Goal: Task Accomplishment & Management: Use online tool/utility

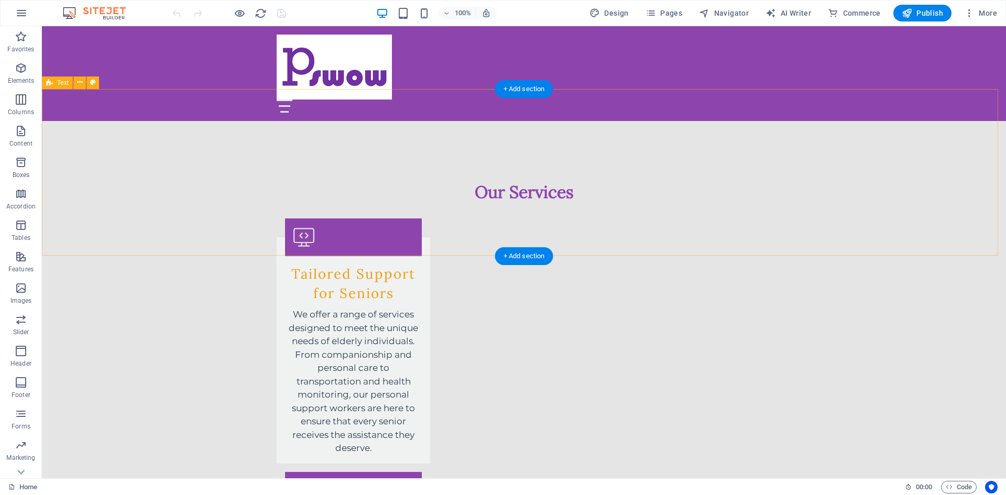
scroll to position [1507, 0]
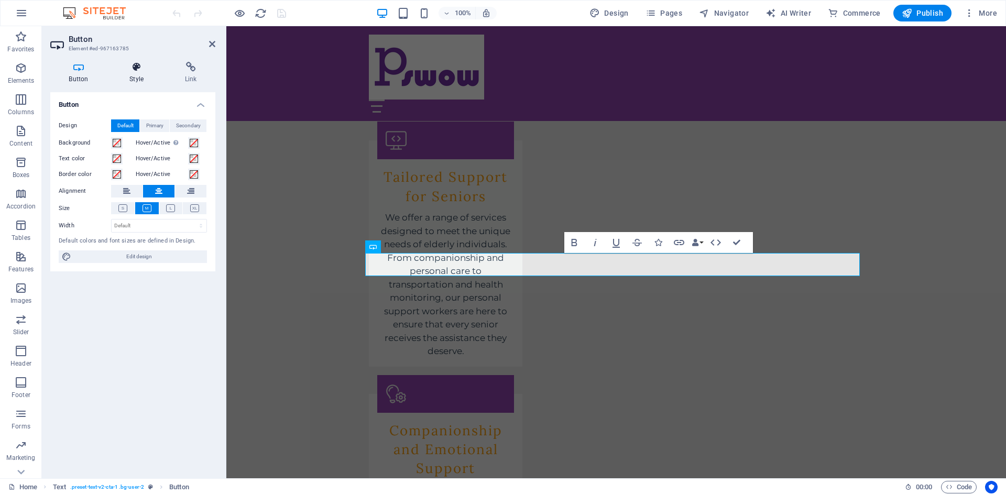
click at [125, 69] on icon at bounding box center [136, 67] width 51 height 10
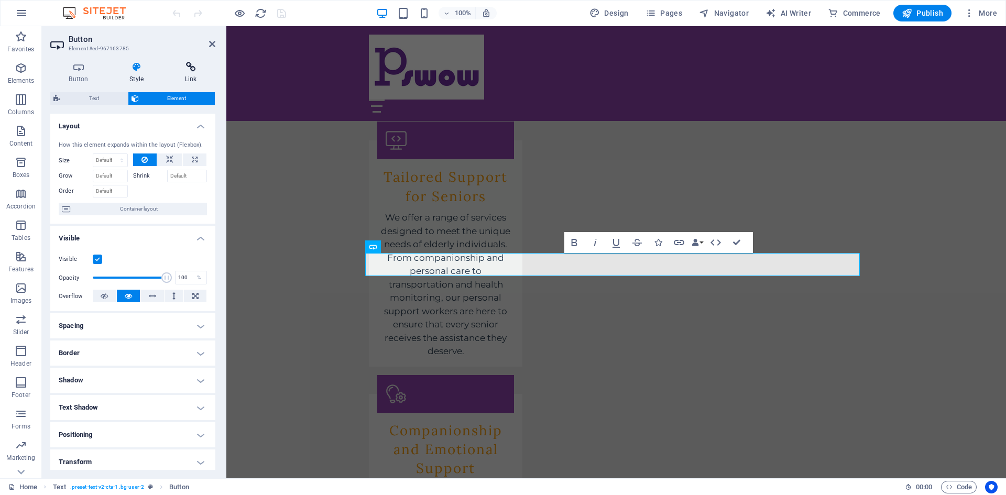
click at [184, 64] on icon at bounding box center [190, 67] width 49 height 10
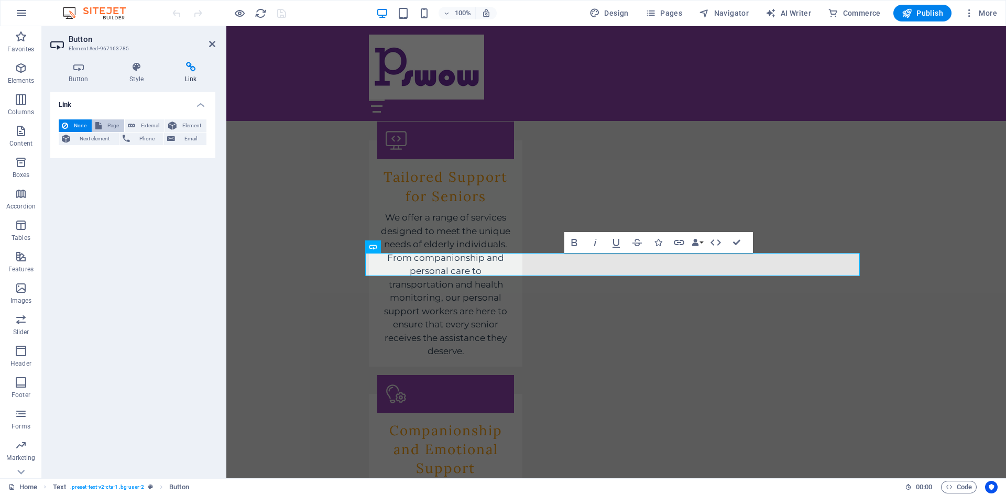
click at [108, 121] on span "Page" at bounding box center [113, 125] width 16 height 13
select select
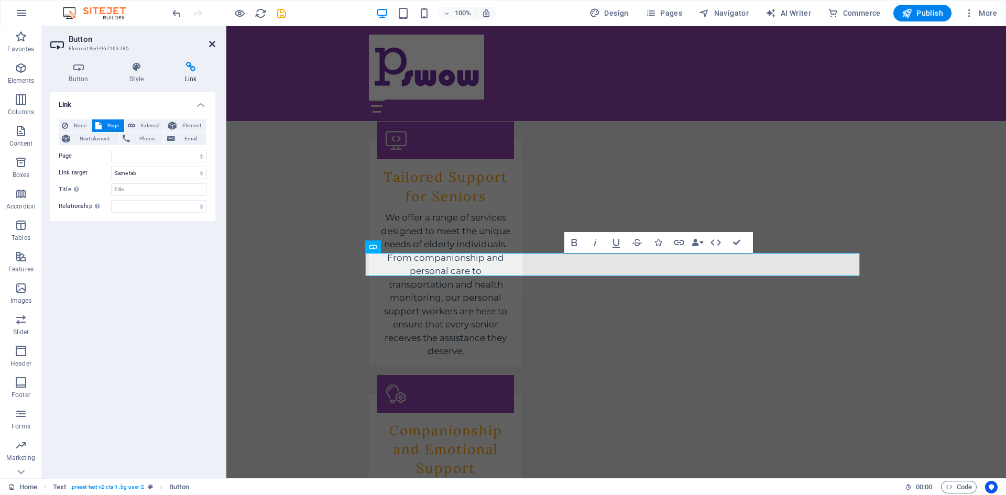
click at [210, 47] on icon at bounding box center [212, 44] width 6 height 8
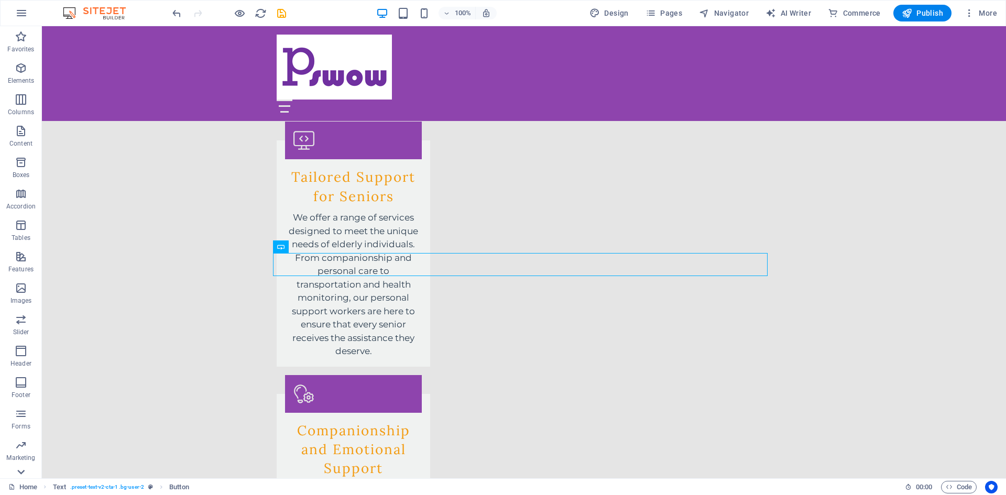
click at [20, 472] on icon at bounding box center [20, 472] width 7 height 5
click at [23, 367] on icon "button" at bounding box center [21, 363] width 13 height 13
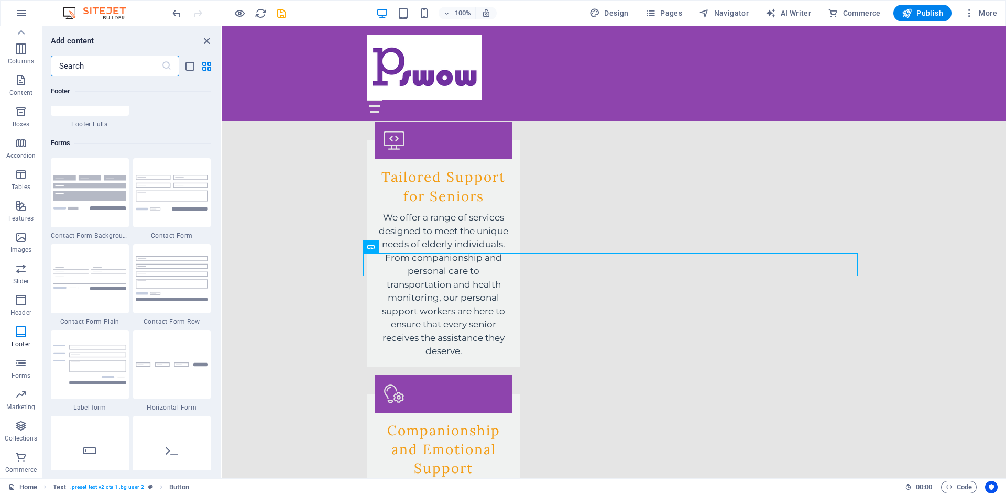
scroll to position [7594, 0]
click at [100, 184] on img at bounding box center [89, 193] width 73 height 34
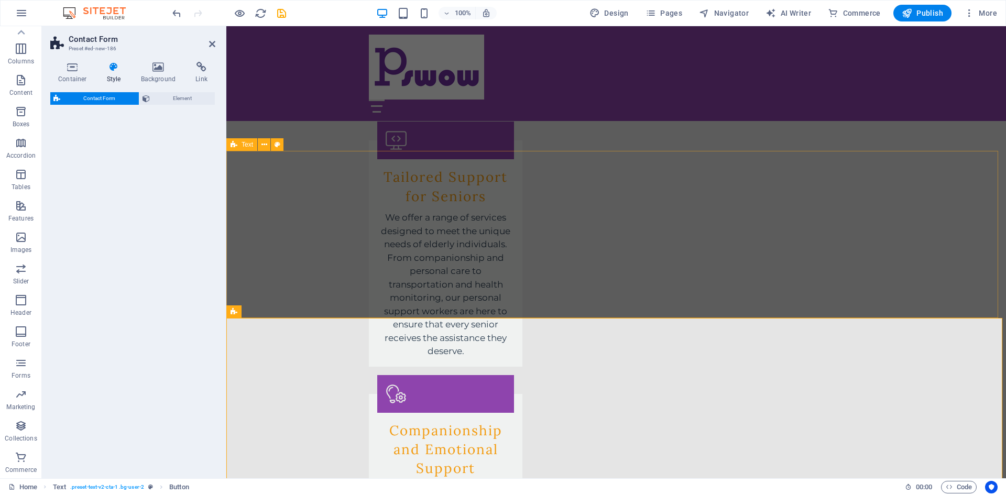
select select "rem"
select select "preset-contact-form-v3-background"
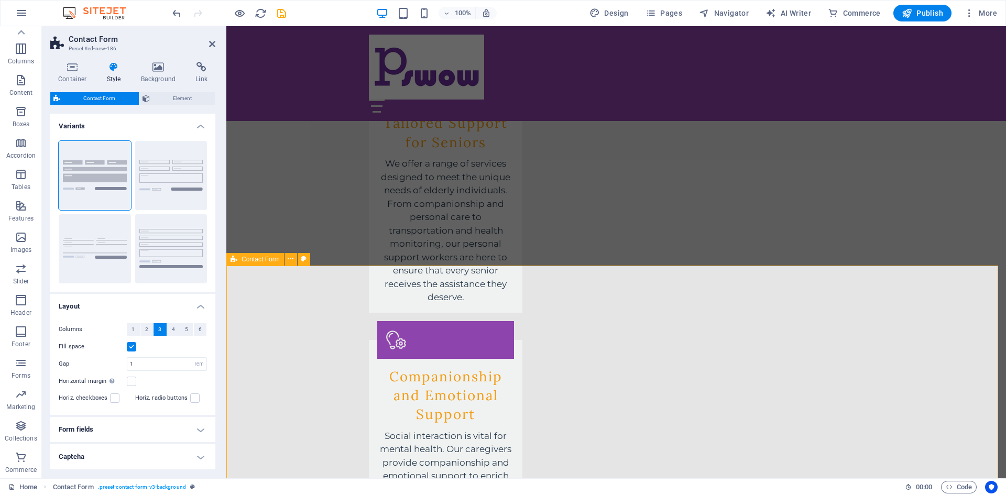
scroll to position [1560, 0]
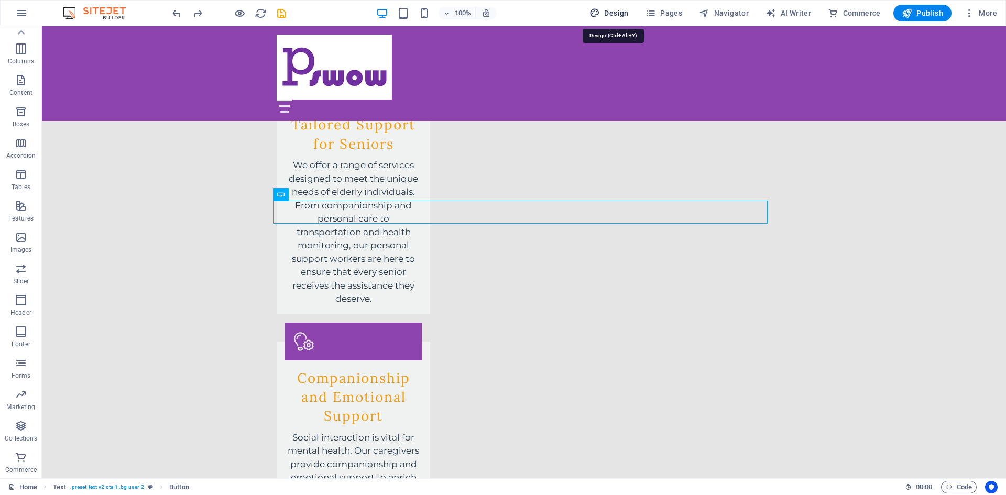
drag, startPoint x: 614, startPoint y: 13, endPoint x: 700, endPoint y: 158, distance: 168.2
click at [614, 13] on span "Design" at bounding box center [608, 13] width 39 height 10
select select "px"
select select "200"
select select "px"
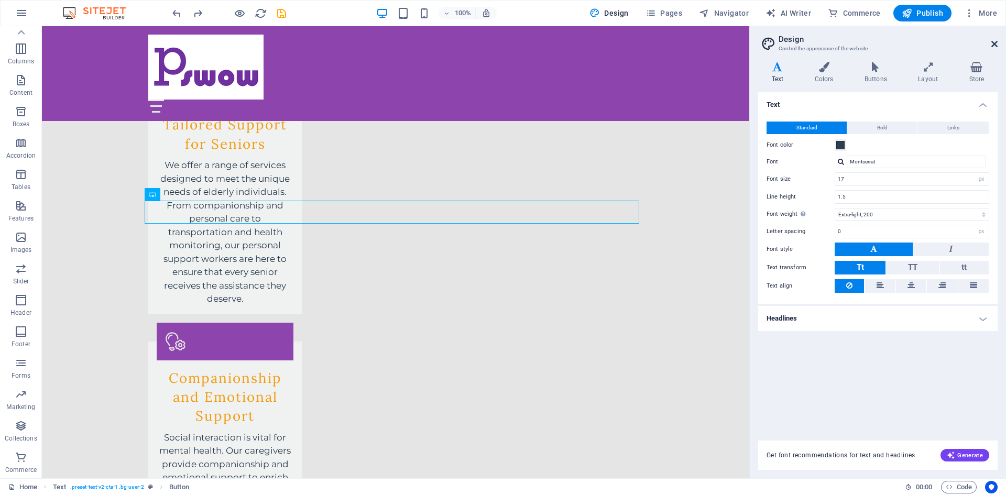
click at [995, 43] on icon at bounding box center [994, 44] width 6 height 8
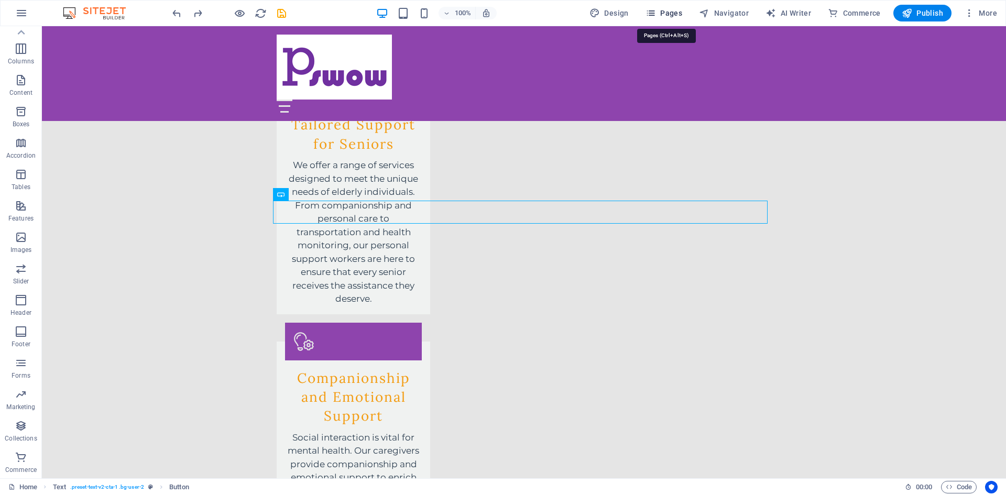
click at [660, 13] on span "Pages" at bounding box center [663, 13] width 37 height 10
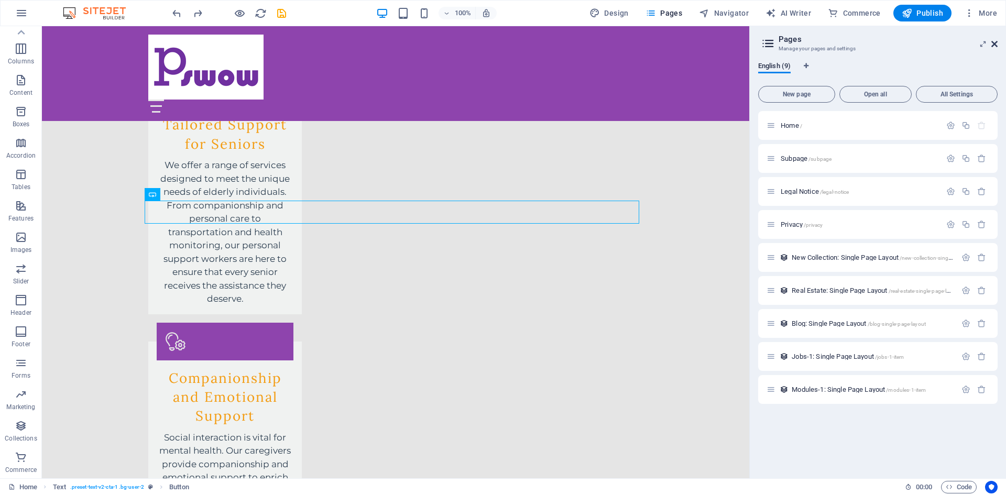
click at [996, 45] on icon at bounding box center [994, 44] width 6 height 8
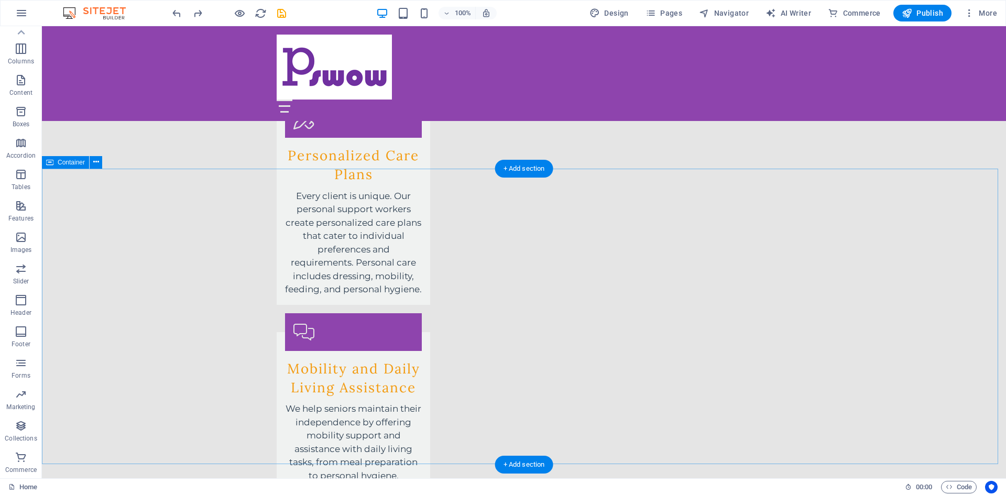
scroll to position [2241, 0]
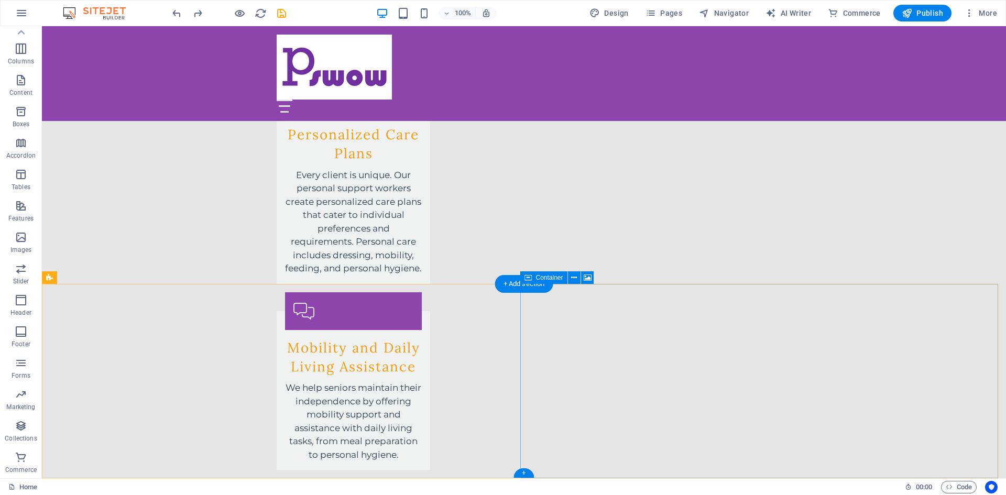
click at [549, 277] on span "Container" at bounding box center [549, 277] width 27 height 6
click at [572, 281] on icon at bounding box center [574, 277] width 6 height 11
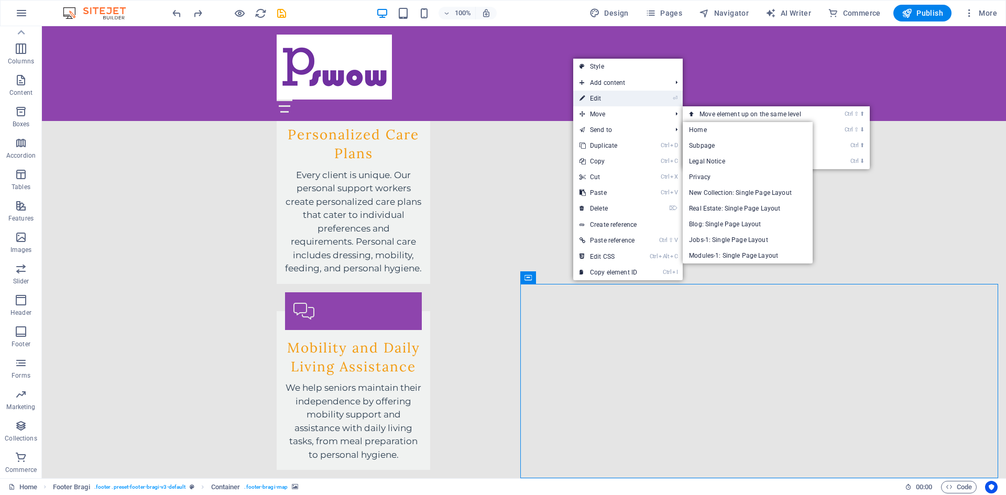
click at [604, 97] on link "⏎ Edit" at bounding box center [608, 99] width 70 height 16
select select "px"
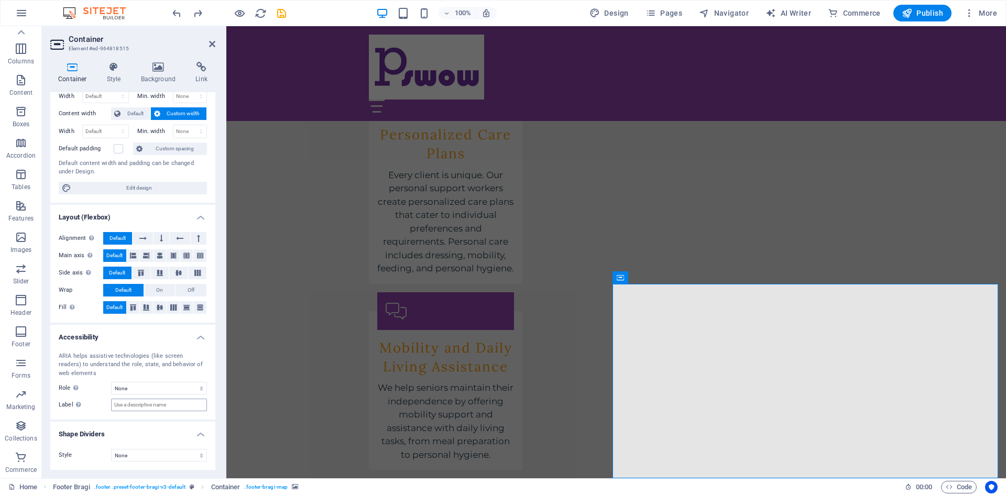
scroll to position [0, 0]
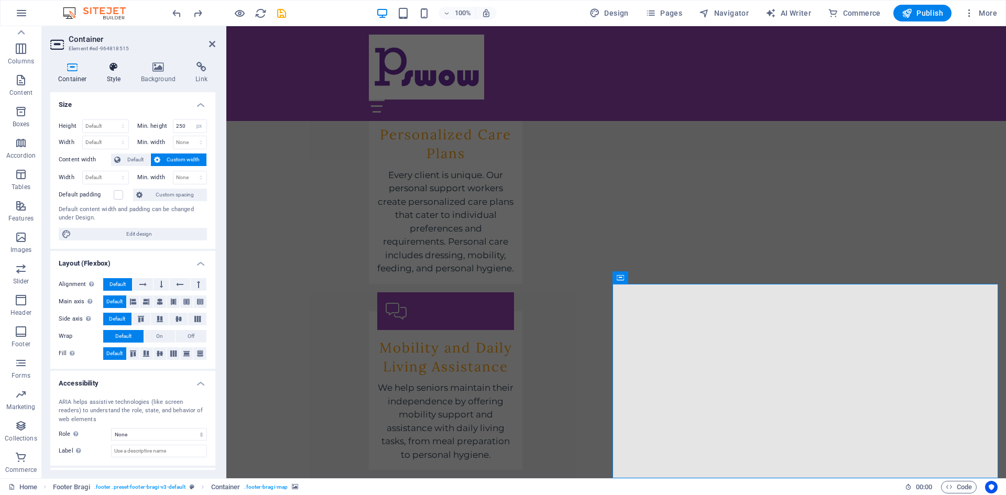
click at [117, 70] on icon at bounding box center [114, 67] width 30 height 10
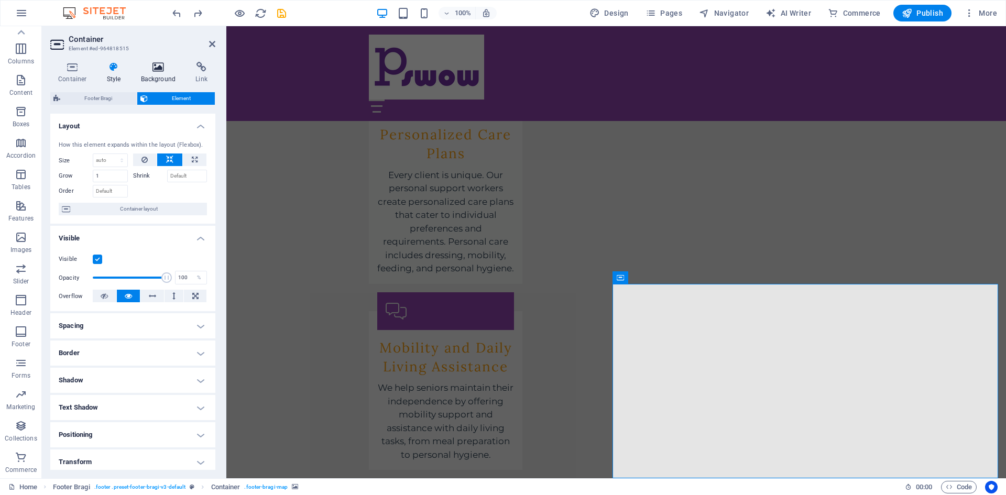
click at [141, 67] on icon at bounding box center [158, 67] width 51 height 10
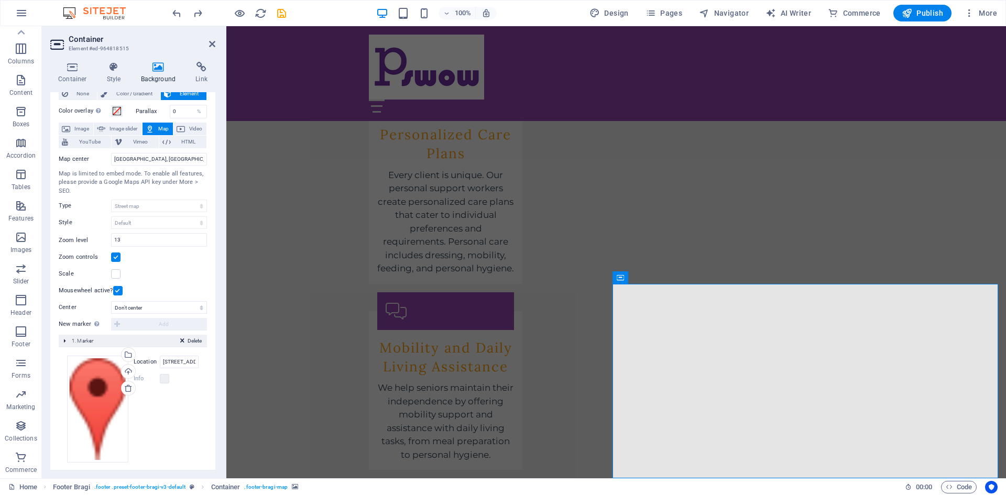
scroll to position [39, 0]
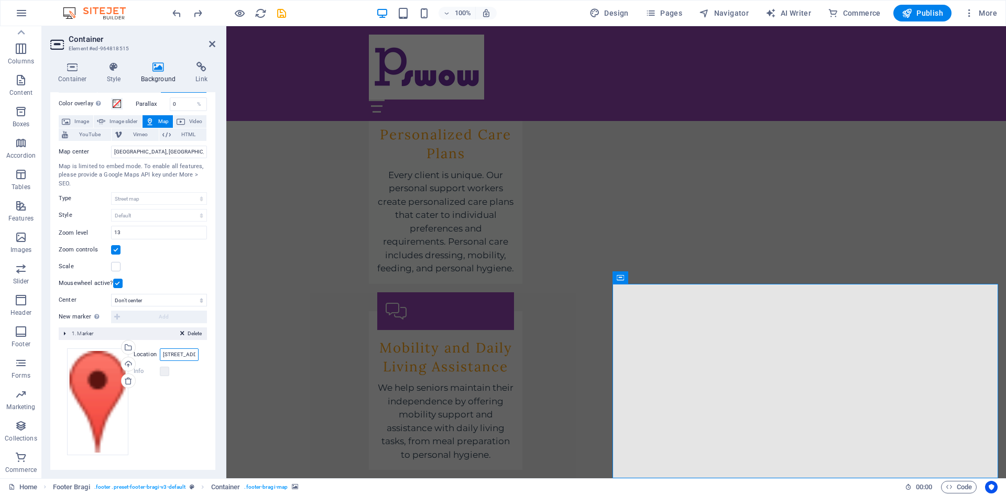
click at [180, 355] on input "[STREET_ADDRESS]" at bounding box center [179, 354] width 39 height 13
drag, startPoint x: 172, startPoint y: 355, endPoint x: 210, endPoint y: 350, distance: 37.9
click at [210, 350] on div "None Color / Gradient Element Stretch background to full-width Color overlay Pl…" at bounding box center [132, 272] width 165 height 401
click at [191, 357] on input "[STREET_ADDRESS]" at bounding box center [179, 354] width 39 height 13
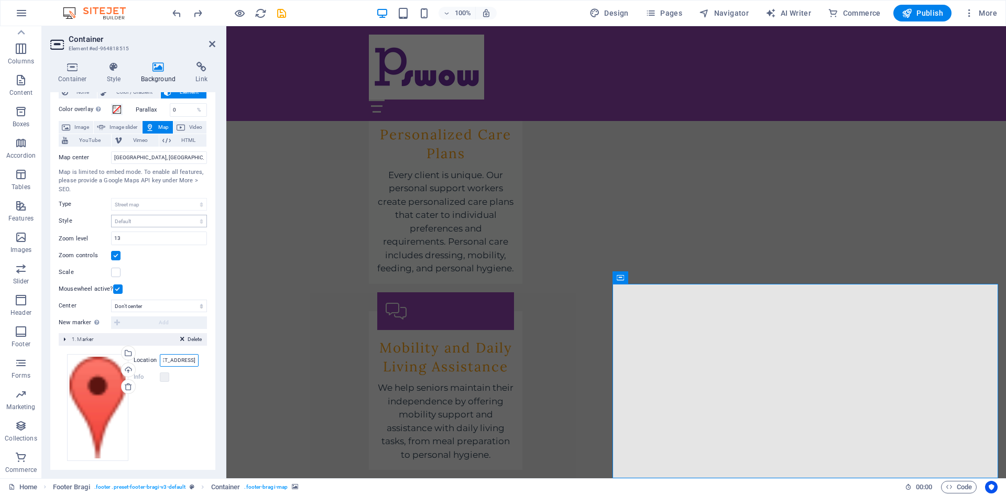
scroll to position [39, 0]
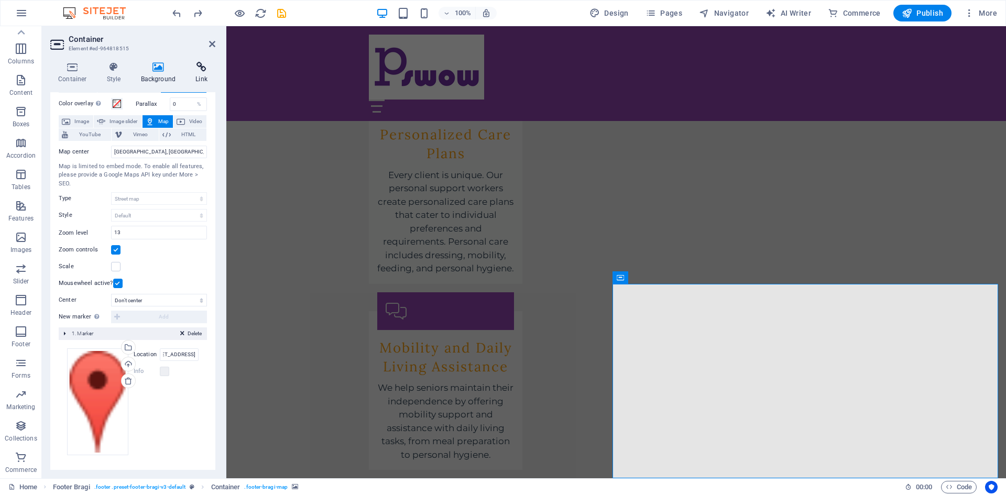
click at [196, 62] on icon at bounding box center [202, 67] width 28 height 10
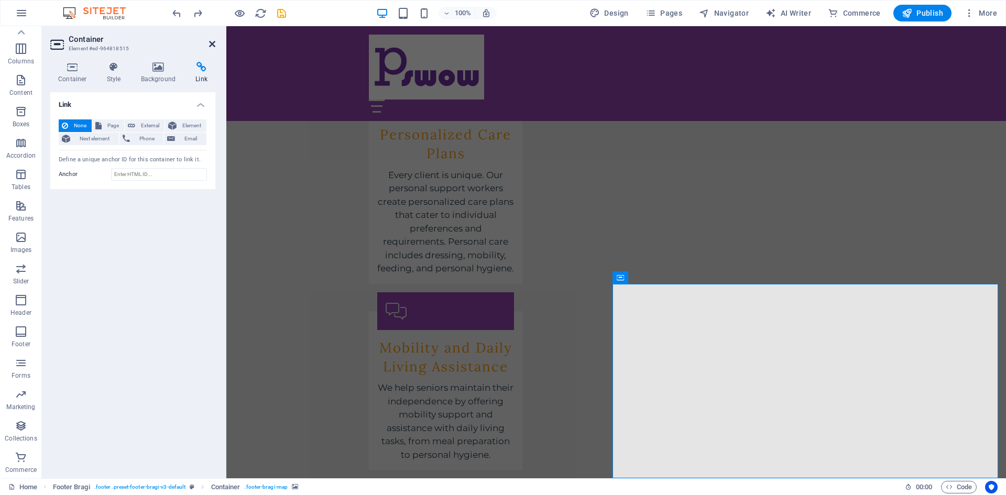
click at [211, 46] on icon at bounding box center [212, 44] width 6 height 8
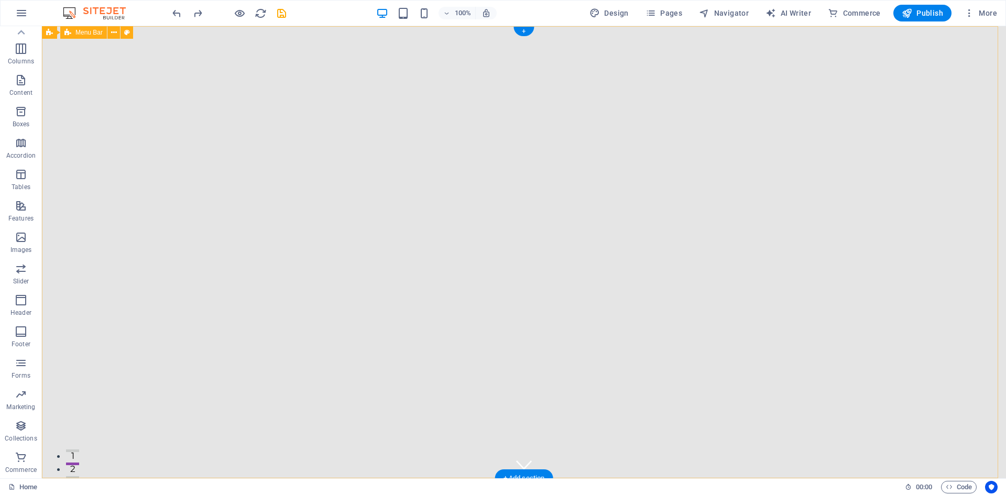
drag, startPoint x: 799, startPoint y: 268, endPoint x: 770, endPoint y: 73, distance: 197.0
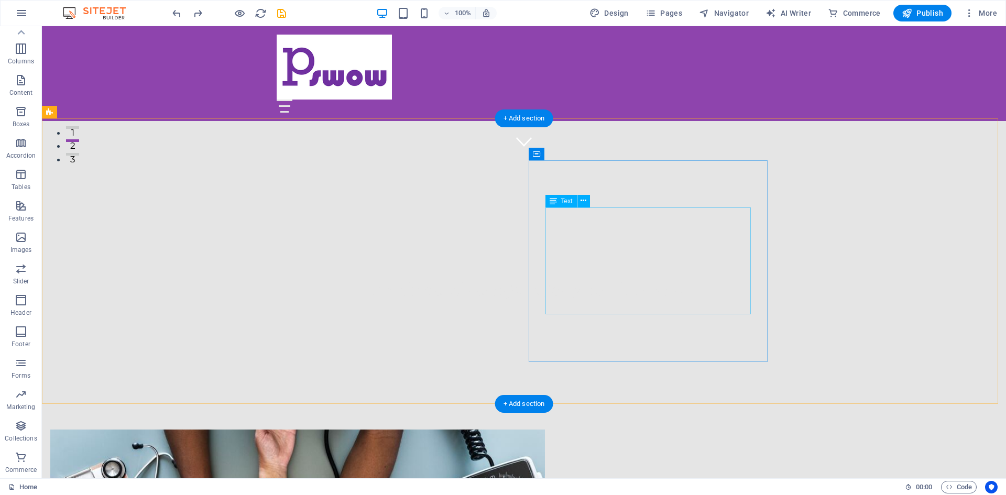
scroll to position [419, 0]
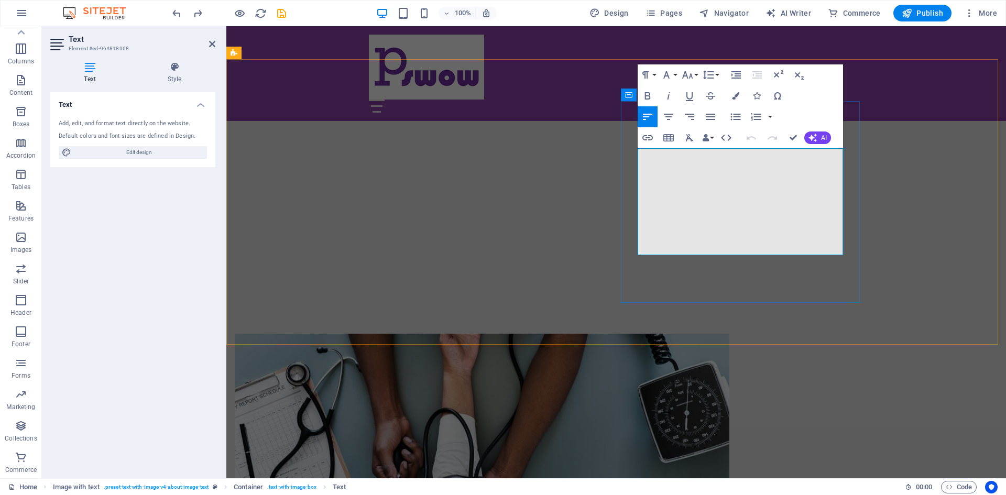
copy p "At [GEOGRAPHIC_DATA], we connect compassionate personal support workers with th…"
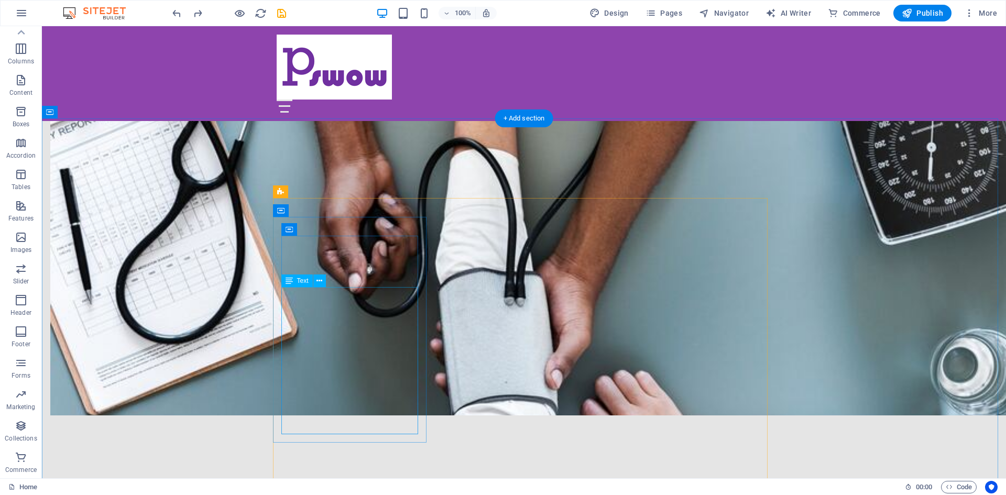
scroll to position [786, 0]
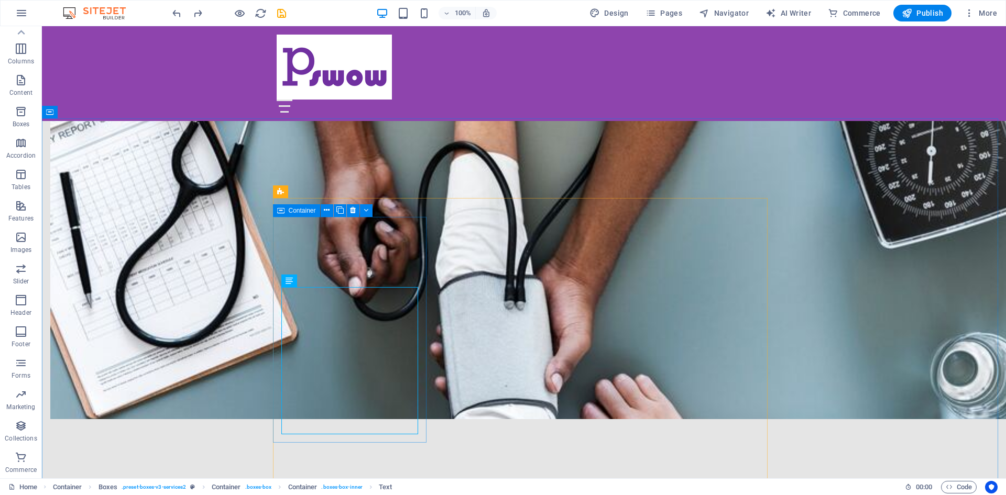
click at [300, 207] on span "Container" at bounding box center [302, 210] width 27 height 6
click at [280, 213] on icon at bounding box center [280, 210] width 7 height 13
click at [297, 186] on div "Boxes" at bounding box center [291, 191] width 37 height 13
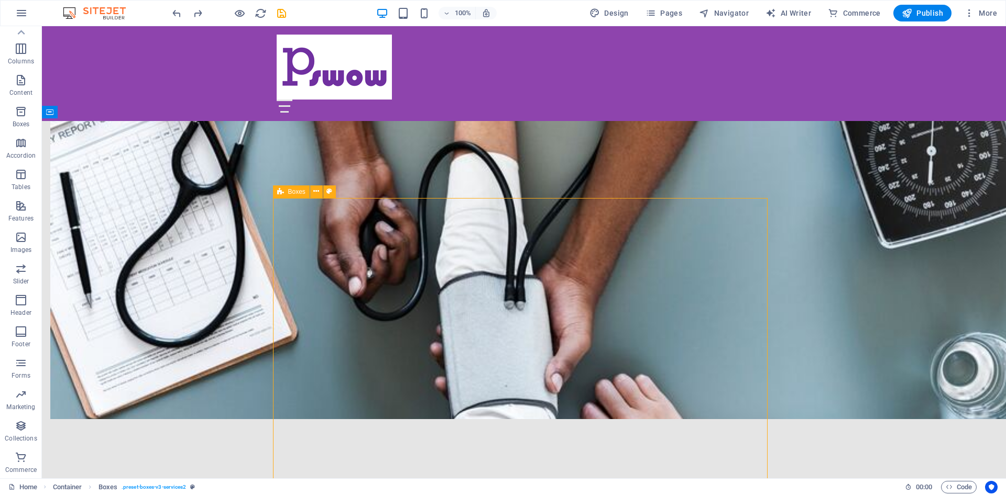
click at [280, 193] on icon at bounding box center [280, 191] width 7 height 13
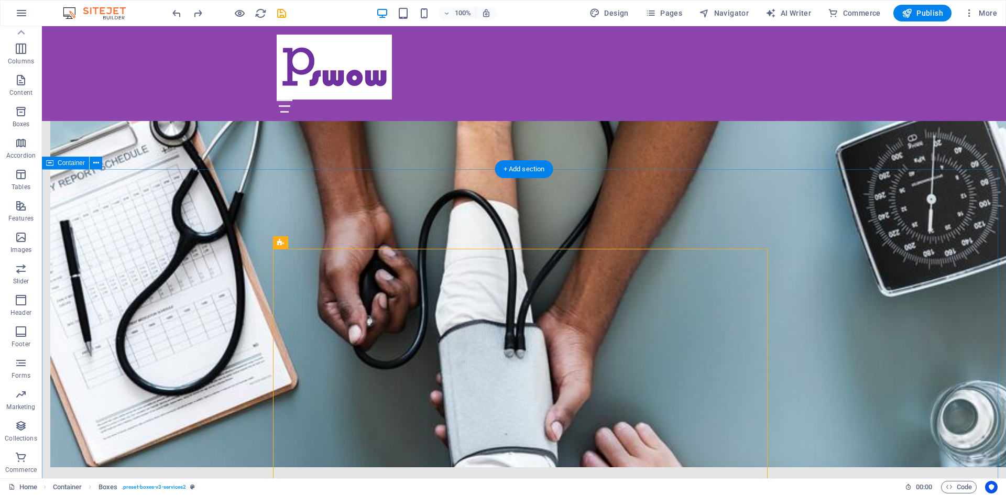
scroll to position [733, 0]
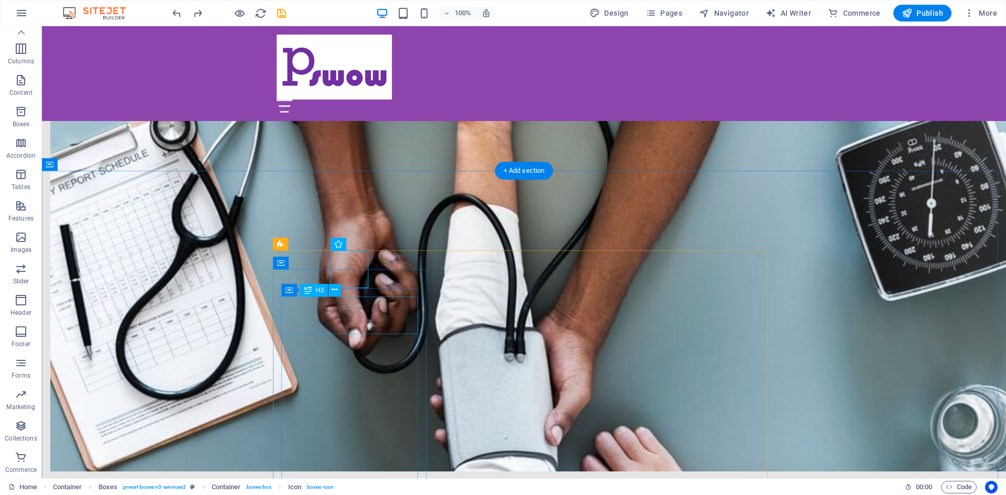
click at [291, 291] on icon at bounding box center [288, 290] width 7 height 13
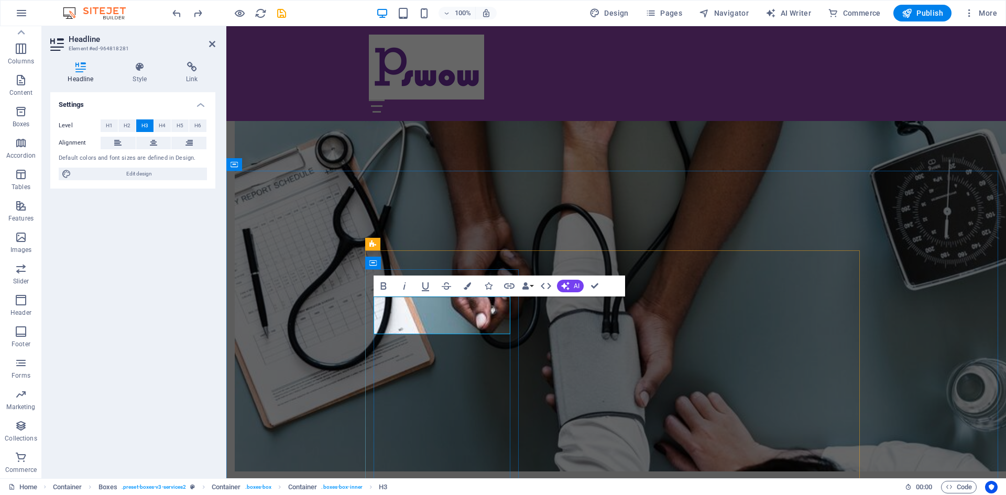
drag, startPoint x: 486, startPoint y: 324, endPoint x: 307, endPoint y: 278, distance: 183.8
copy h3 "Tailored Support for Seniors"
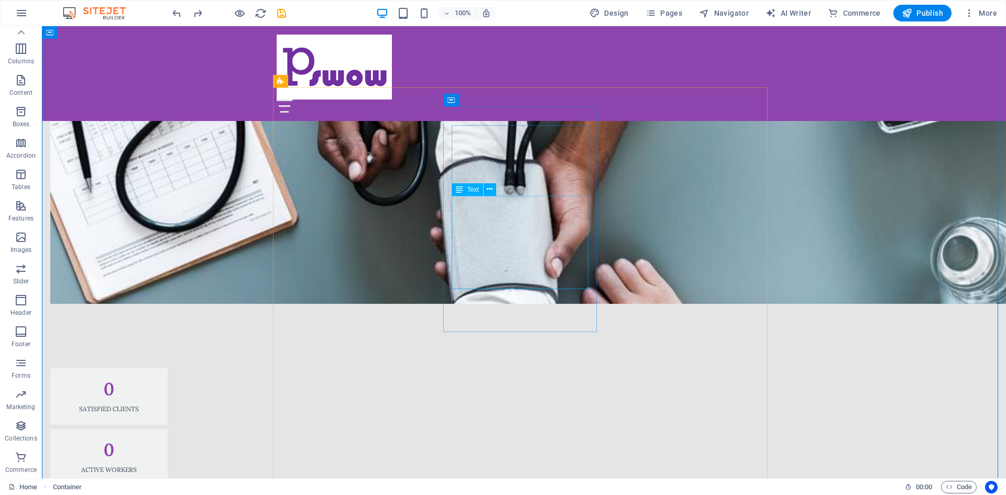
scroll to position [890, 0]
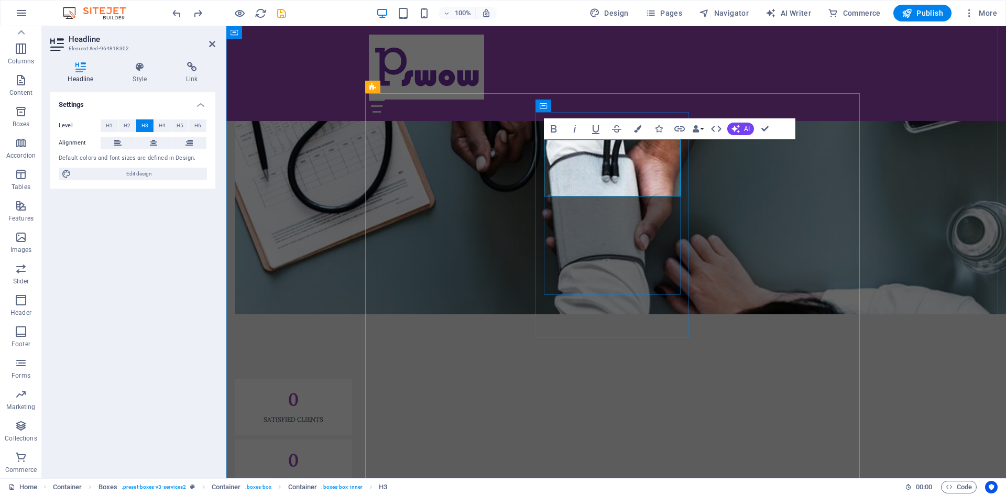
drag, startPoint x: 651, startPoint y: 190, endPoint x: 504, endPoint y: 131, distance: 157.5
copy h3 "Companionship and Emotional Support"
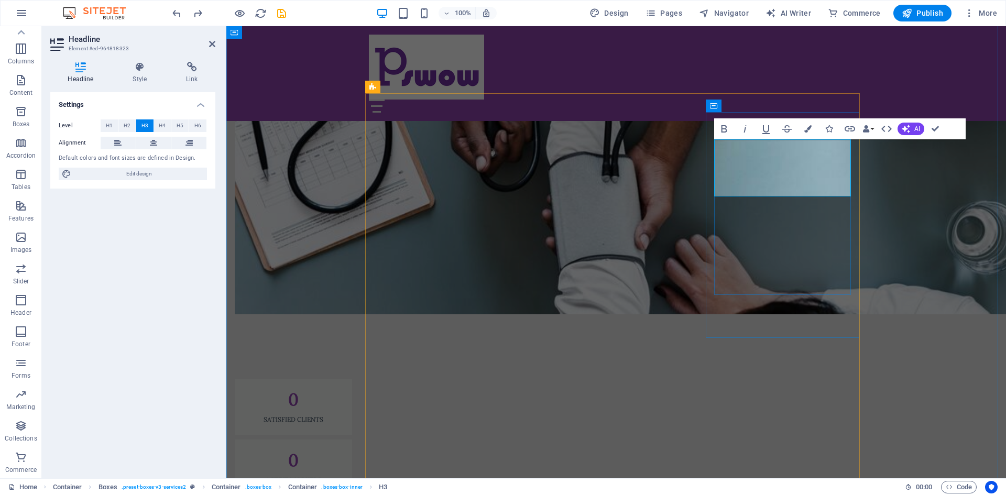
drag, startPoint x: 826, startPoint y: 185, endPoint x: 961, endPoint y: 152, distance: 139.1
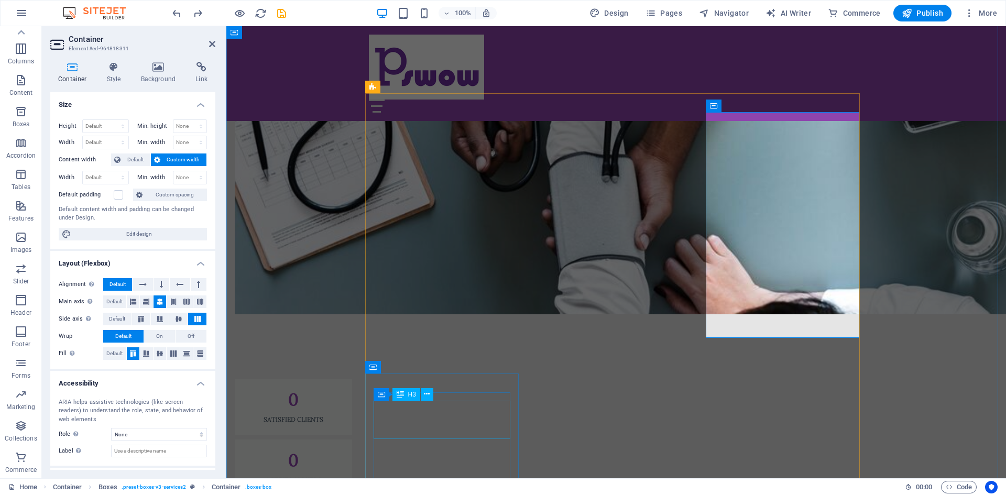
select select "px"
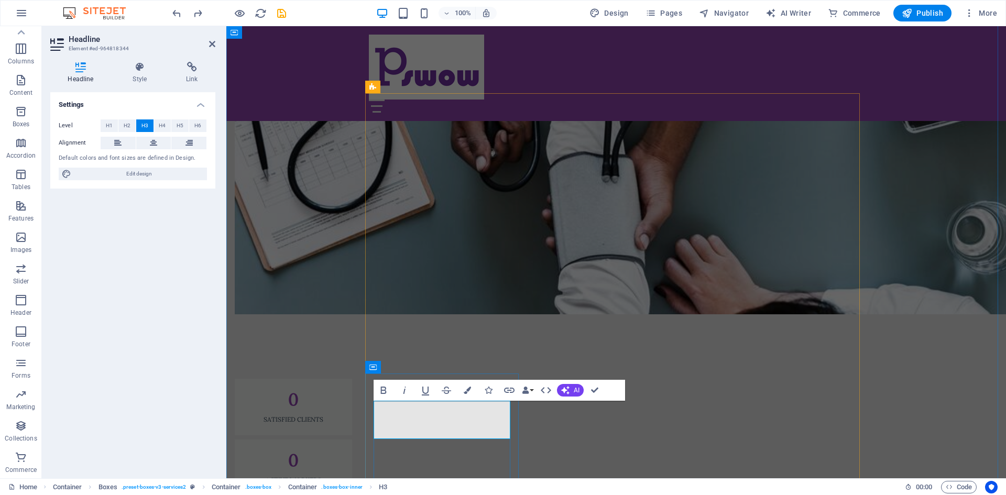
drag, startPoint x: 477, startPoint y: 429, endPoint x: 361, endPoint y: 394, distance: 120.6
copy h3 "Personalized Care Plans"
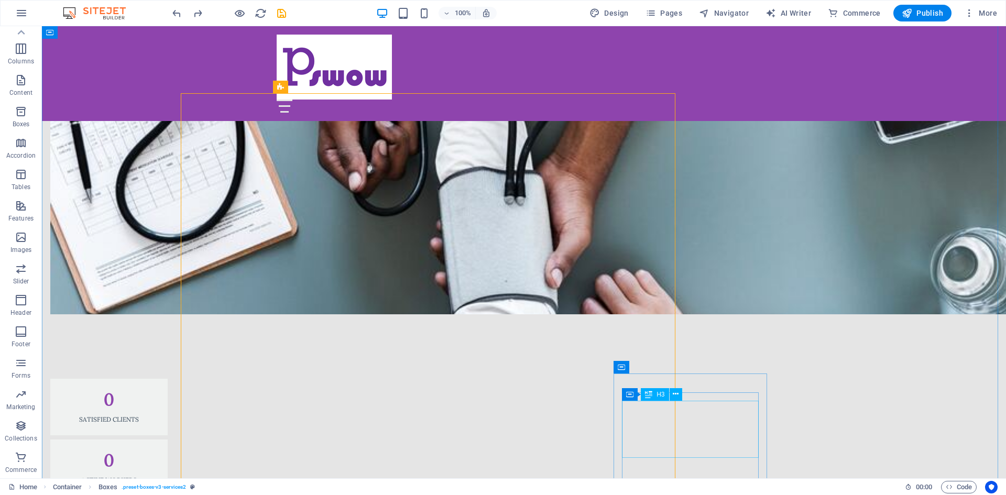
scroll to position [1048, 0]
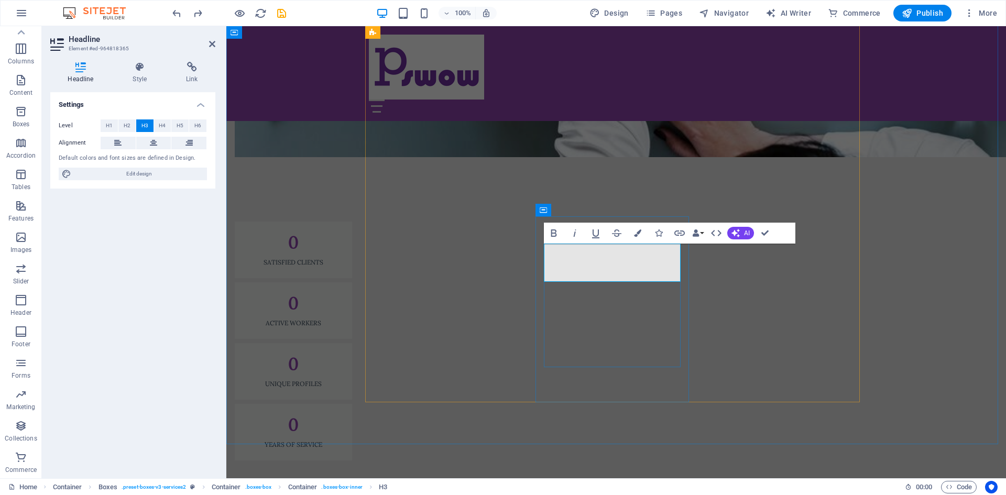
copy h3 "Mobility and Daily Living Assistance"
drag, startPoint x: 756, startPoint y: 242, endPoint x: 740, endPoint y: 264, distance: 27.2
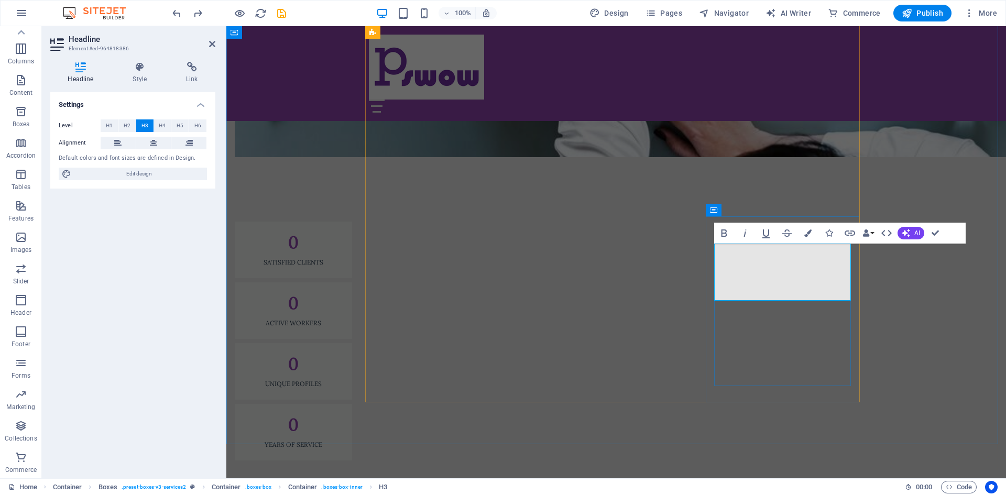
drag, startPoint x: 801, startPoint y: 280, endPoint x: 646, endPoint y: 174, distance: 187.7
copy h3 "Household & Environmental Services"
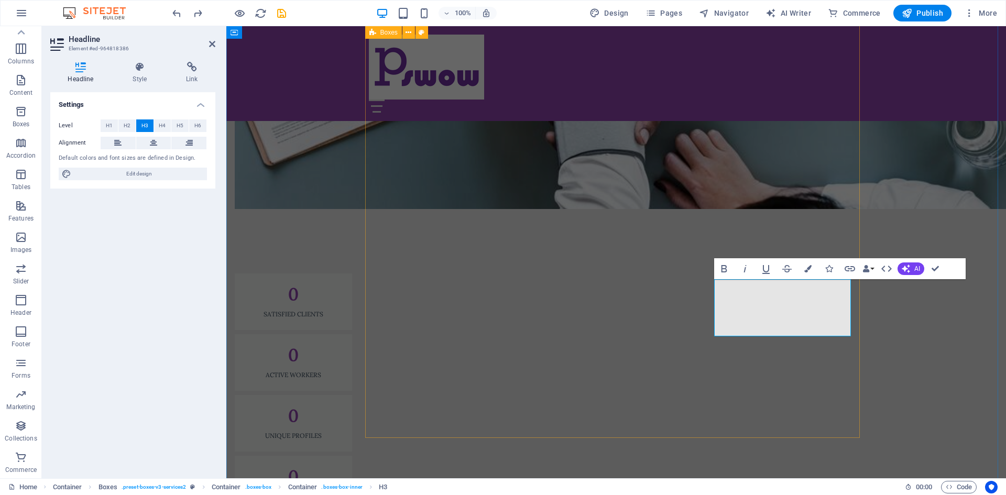
scroll to position [995, 0]
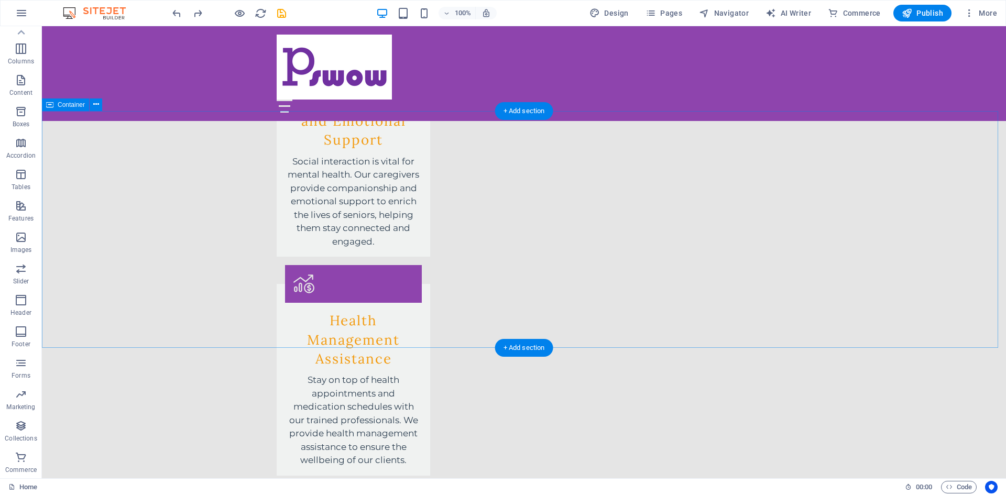
scroll to position [1886, 0]
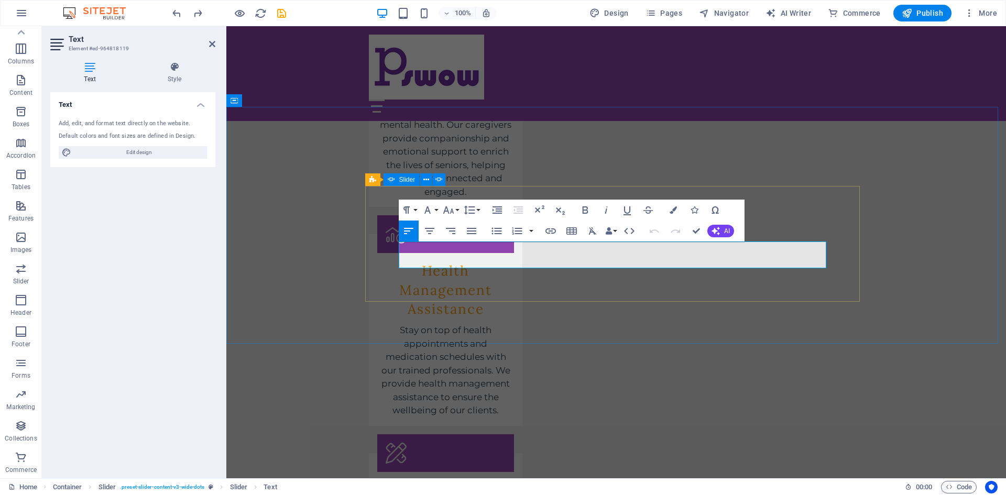
drag, startPoint x: 558, startPoint y: 255, endPoint x: 742, endPoint y: 254, distance: 184.4
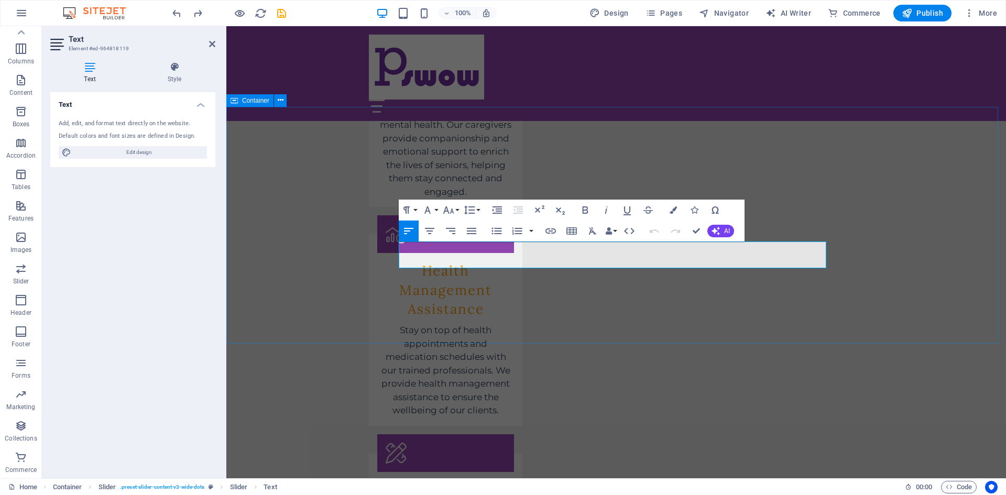
drag, startPoint x: 598, startPoint y: 260, endPoint x: 357, endPoint y: 247, distance: 241.3
copy p "The support workers we hired from [DOMAIN_NAME] have made a world of difference…"
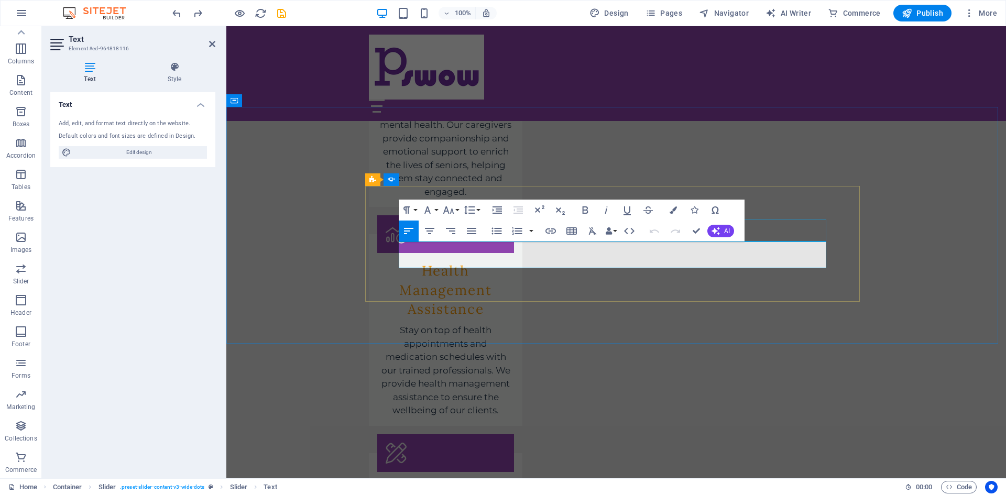
drag, startPoint x: 591, startPoint y: 259, endPoint x: 389, endPoint y: 229, distance: 204.4
copy p "[DOMAIN_NAME] has been a blessing for my elderly father. We found a wonderful p…"
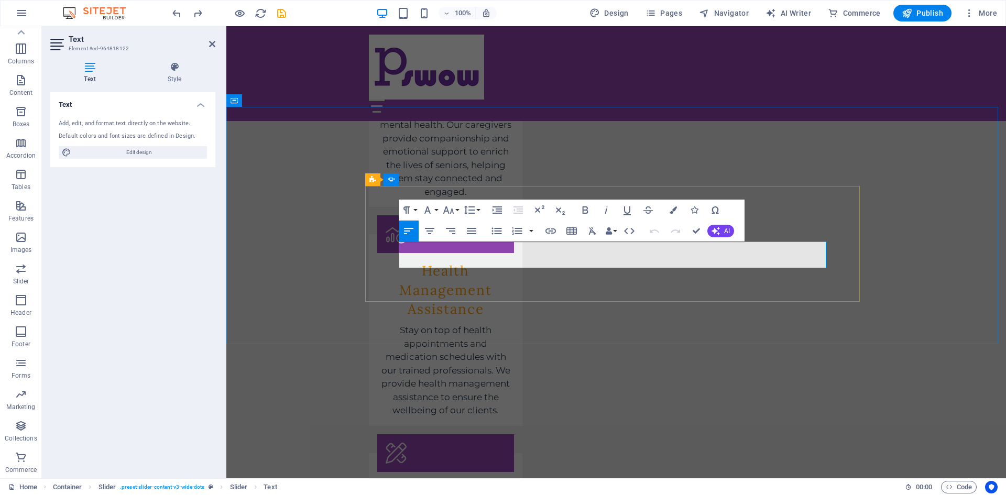
drag, startPoint x: 606, startPoint y: 262, endPoint x: 322, endPoint y: 212, distance: 288.8
copy p "I love how easy it is to find qualified support workers on this platform. My gr…"
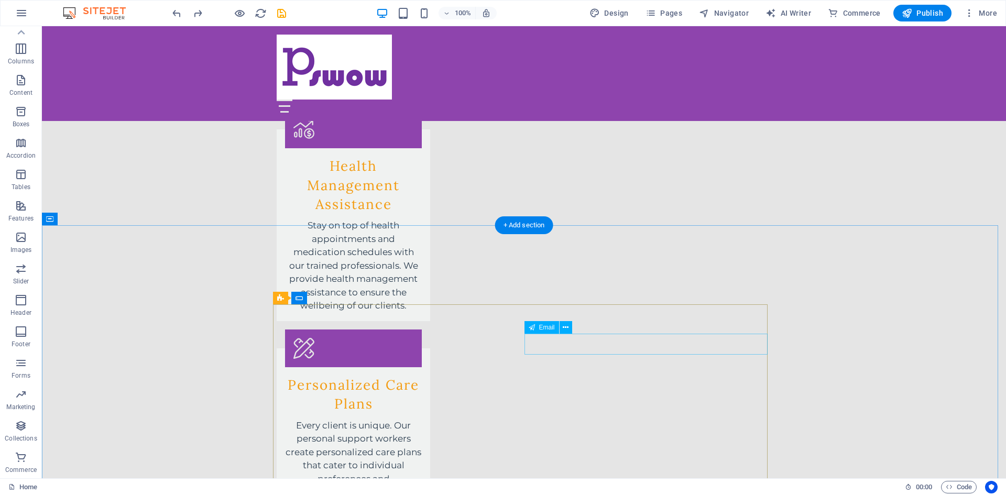
scroll to position [2241, 0]
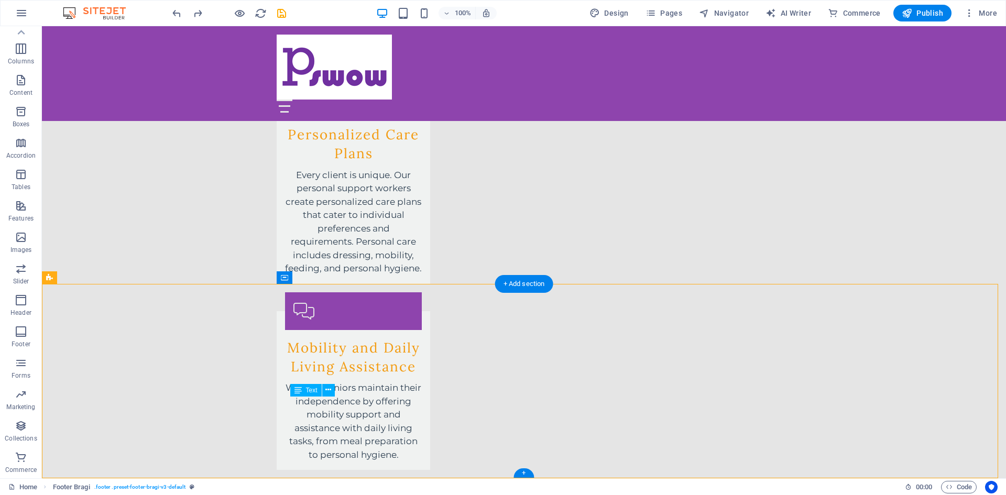
drag, startPoint x: 356, startPoint y: 401, endPoint x: 338, endPoint y: 400, distance: 17.3
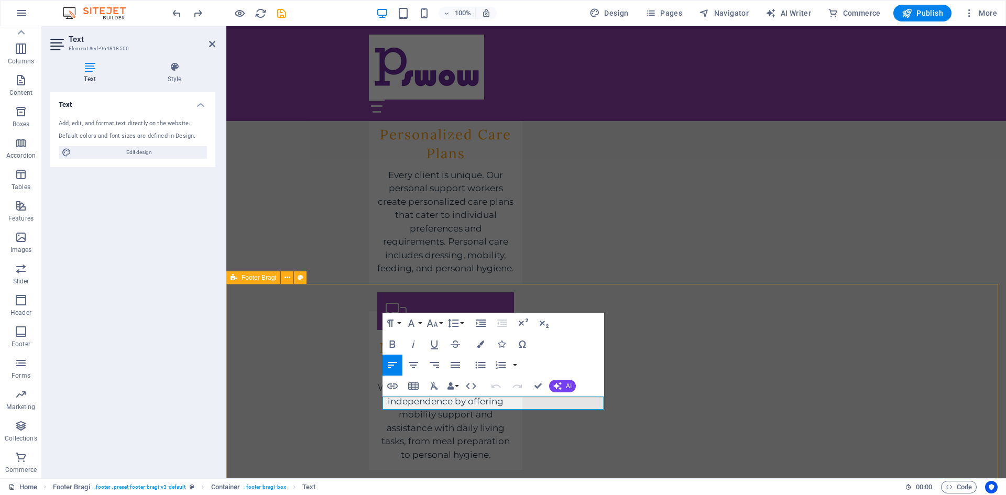
drag, startPoint x: 456, startPoint y: 400, endPoint x: 363, endPoint y: 402, distance: 92.2
copy p "[PHONE_NUMBER]"
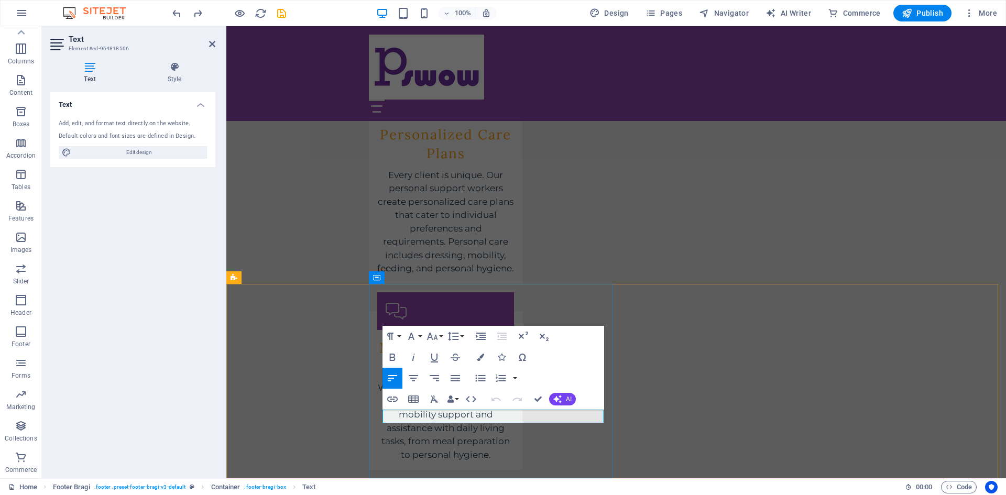
drag, startPoint x: 524, startPoint y: 418, endPoint x: 376, endPoint y: 408, distance: 148.1
